Goal: Complete application form

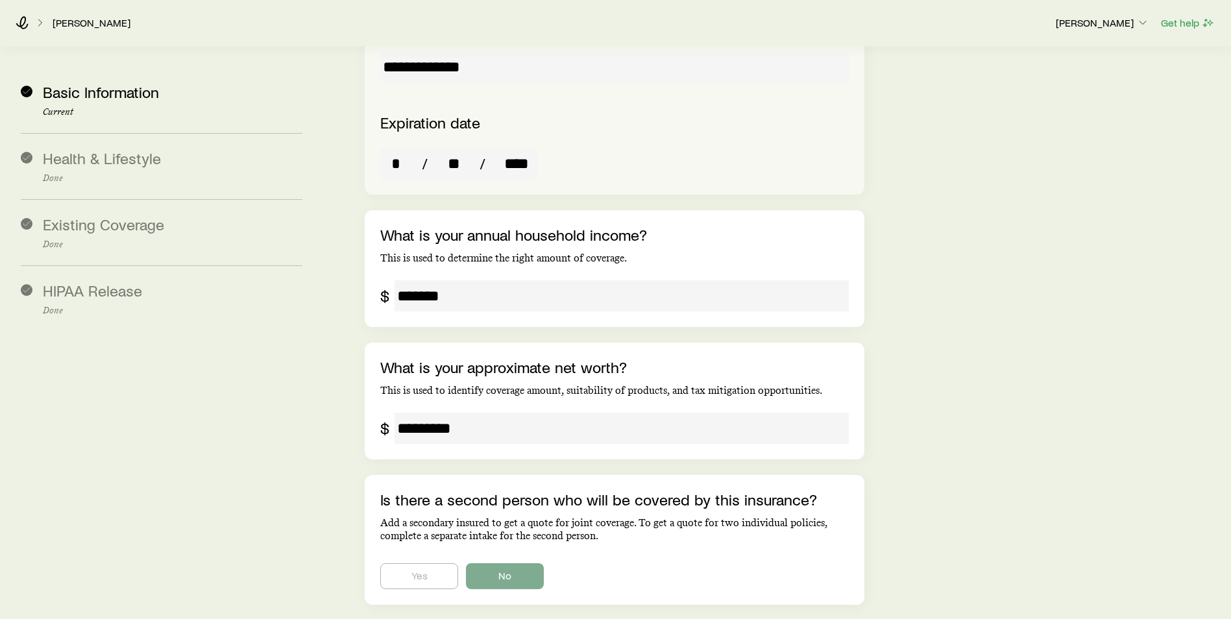
scroll to position [2170, 0]
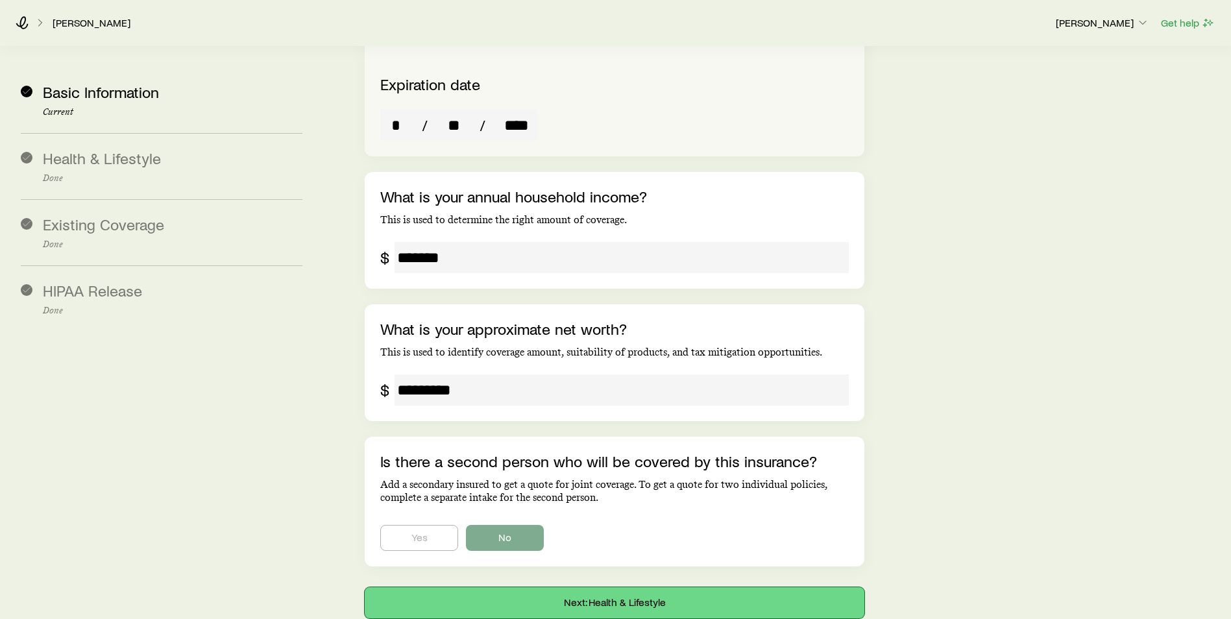
click at [620, 587] on button "Next: Health & Lifestyle" at bounding box center [615, 602] width 500 height 31
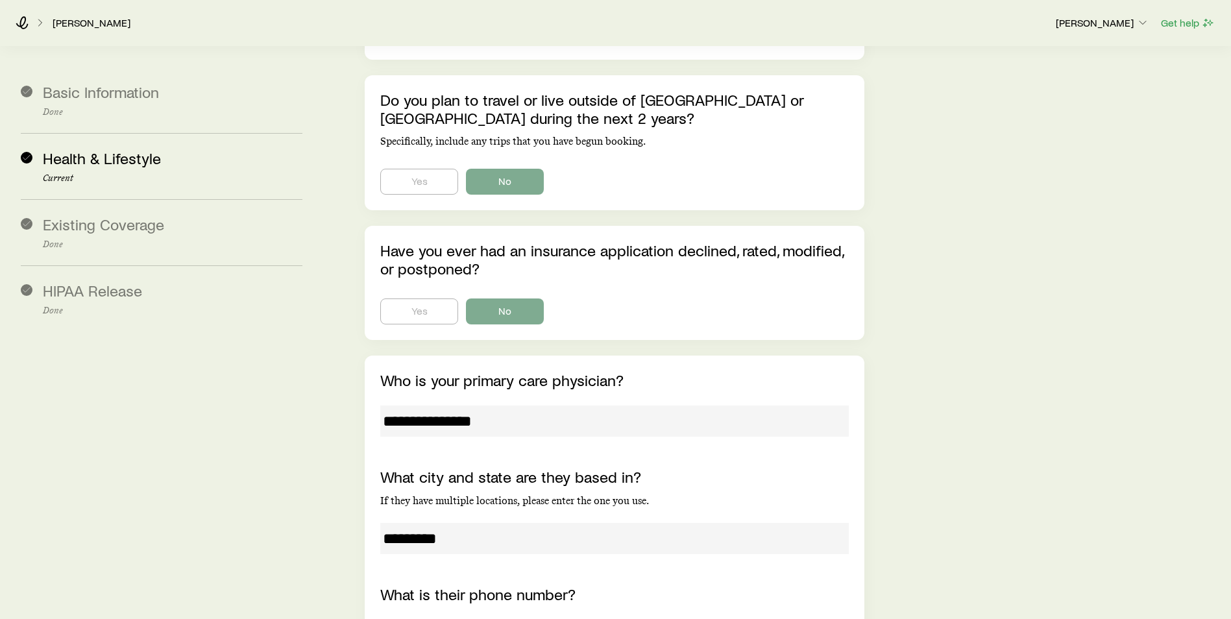
scroll to position [4016, 0]
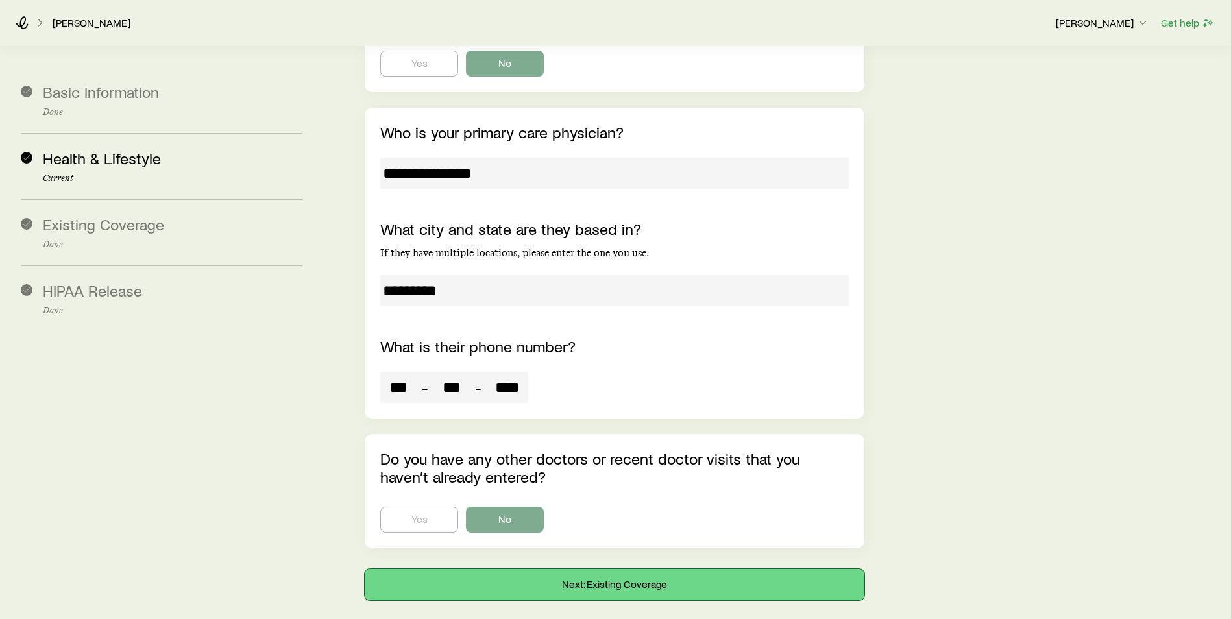
click at [578, 569] on button "Next: Existing Coverage" at bounding box center [615, 584] width 500 height 31
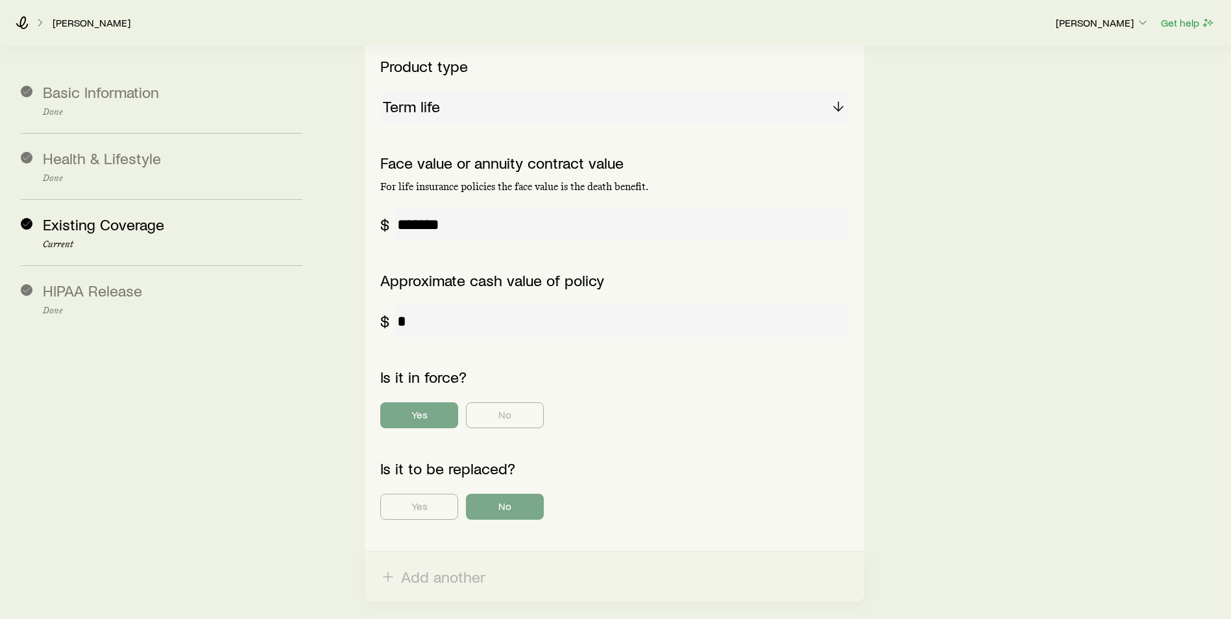
scroll to position [532, 0]
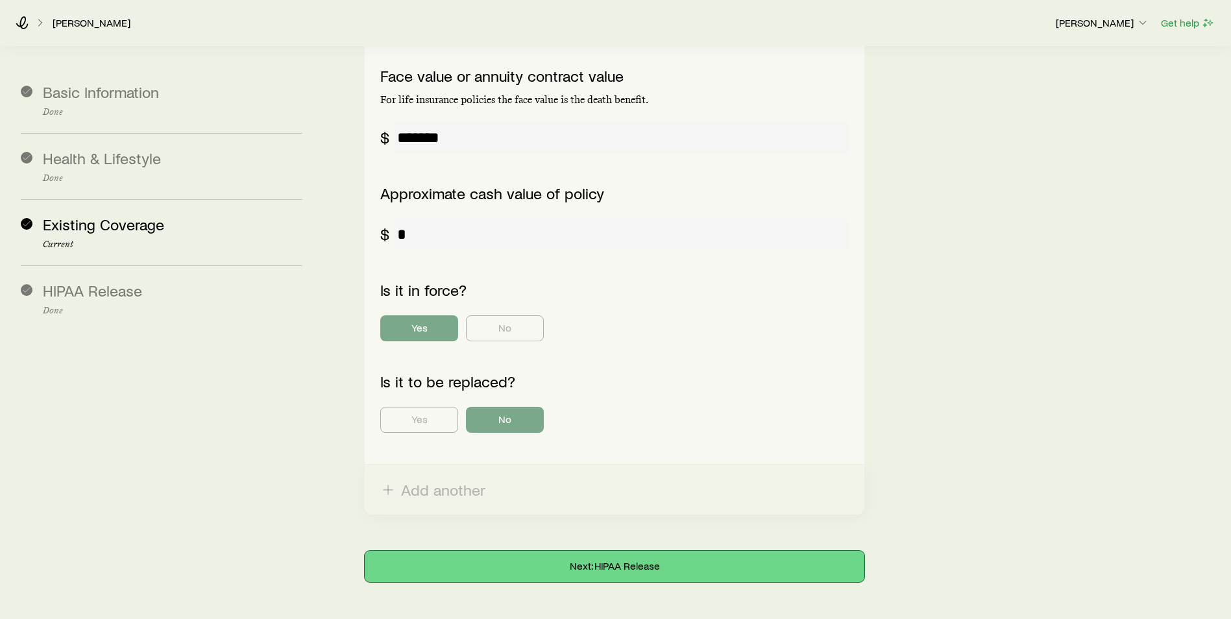
click at [532, 551] on button "Next: HIPAA Release" at bounding box center [615, 566] width 500 height 31
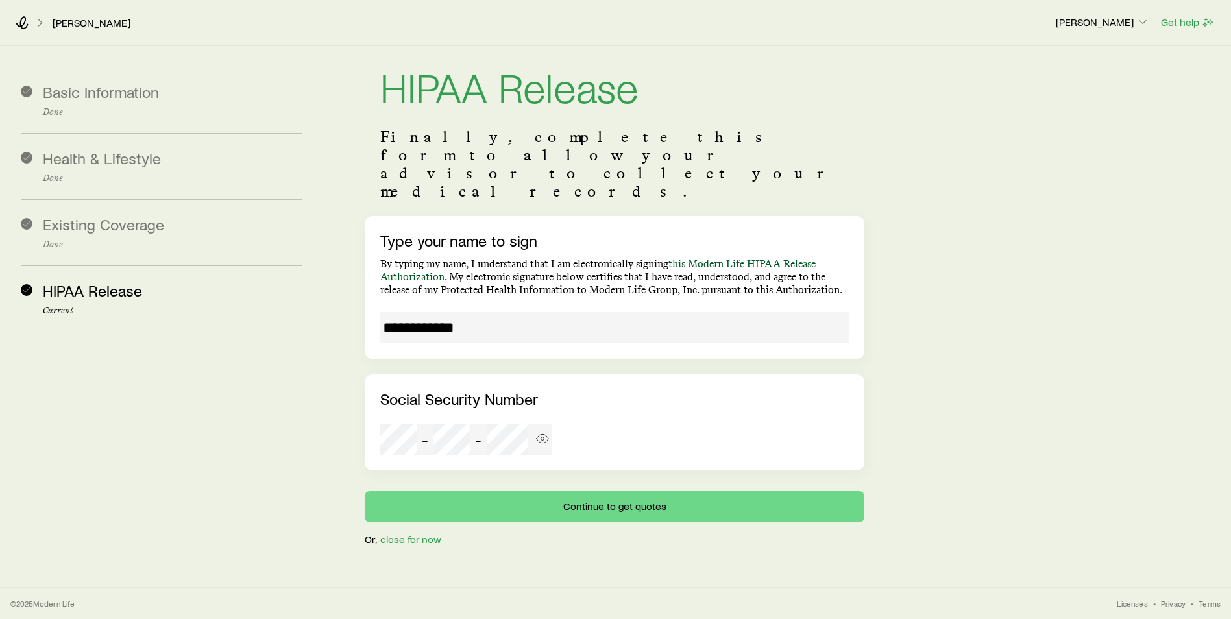
scroll to position [0, 0]
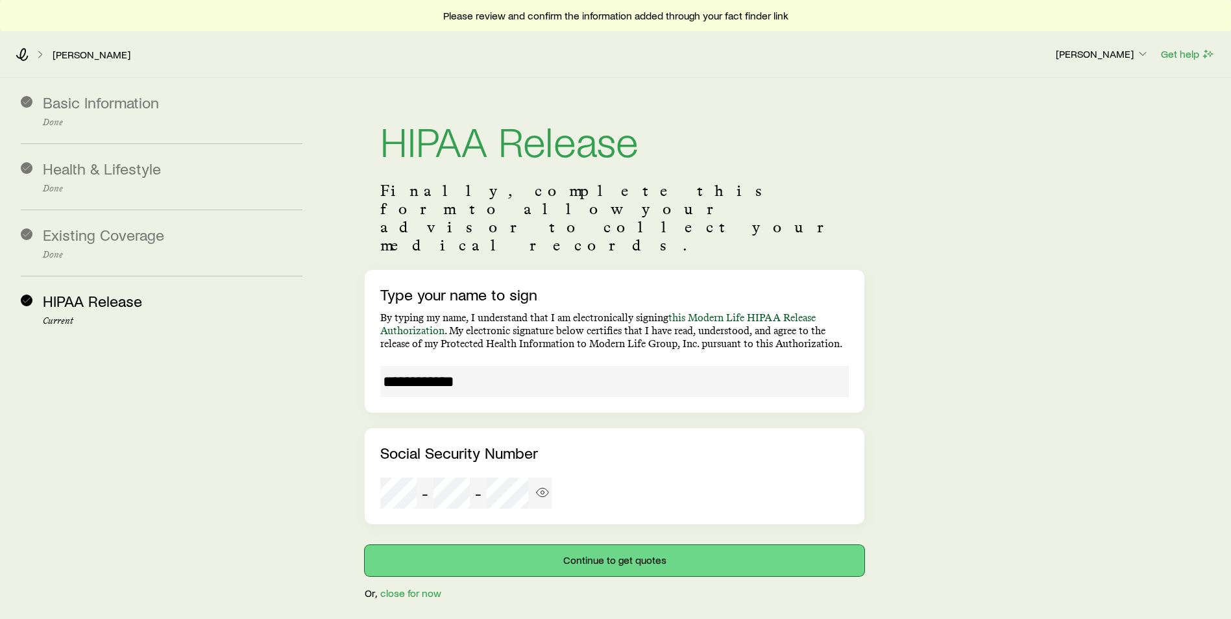
click at [539, 545] on button "Continue to get quotes" at bounding box center [615, 560] width 500 height 31
